Goal: Task Accomplishment & Management: Use online tool/utility

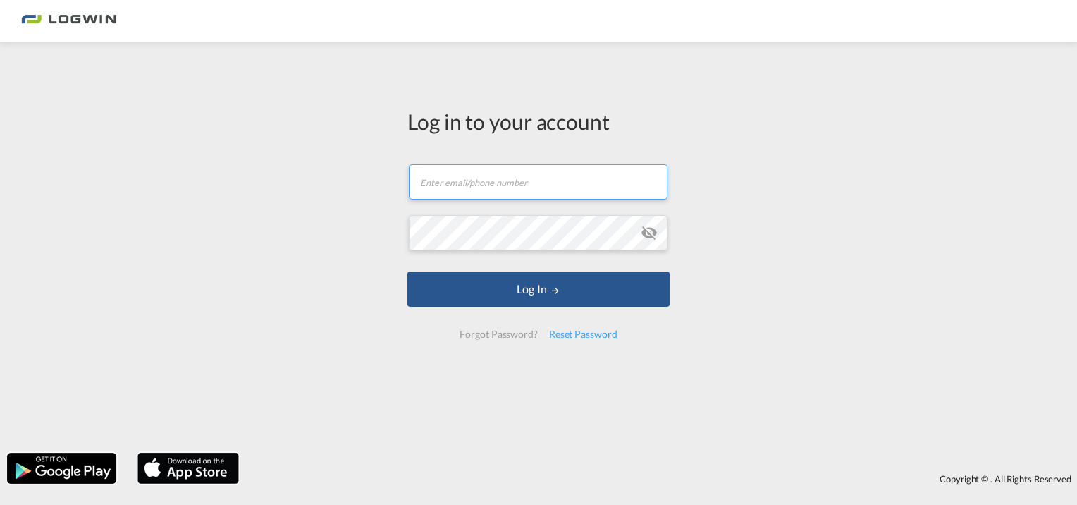
type input "[PERSON_NAME][EMAIL_ADDRESS][PERSON_NAME][DOMAIN_NAME]"
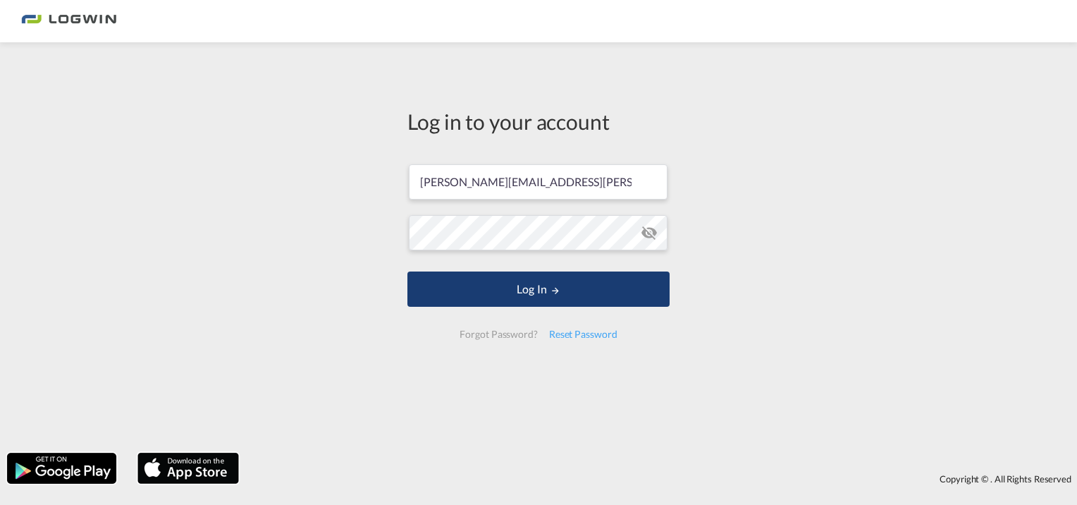
click at [522, 283] on button "Log In" at bounding box center [538, 288] width 262 height 35
